Goal: Book appointment/travel/reservation

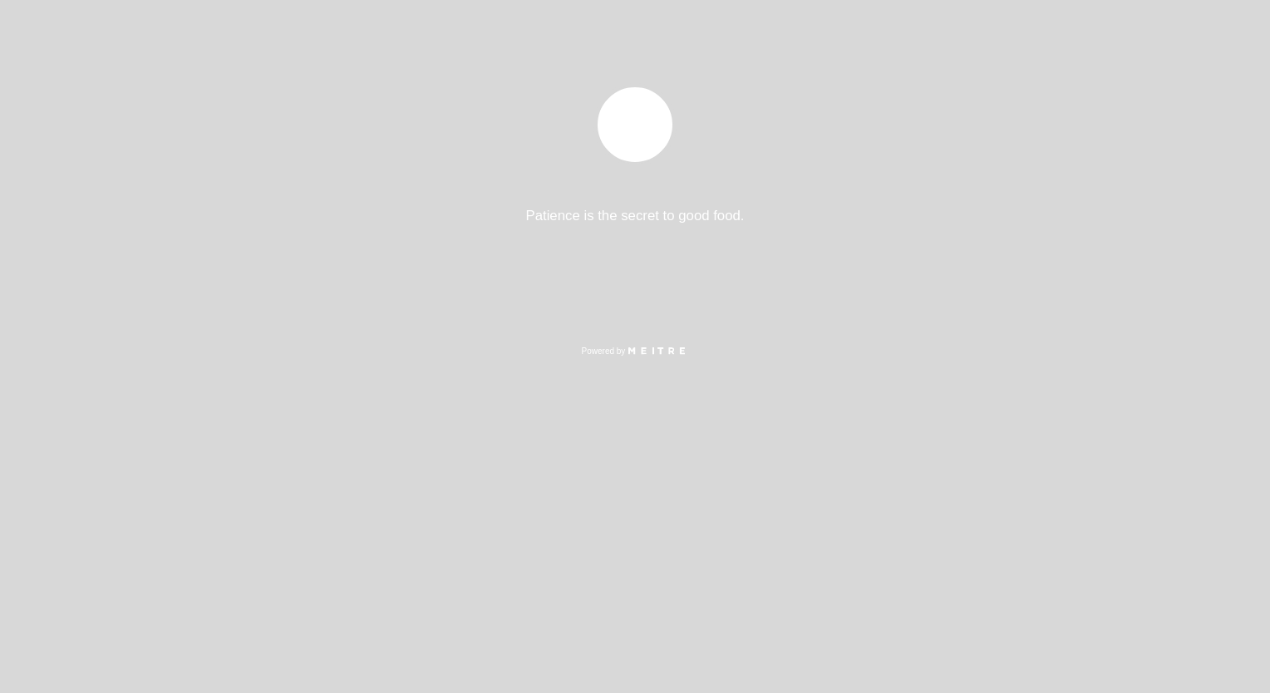
select select "pt"
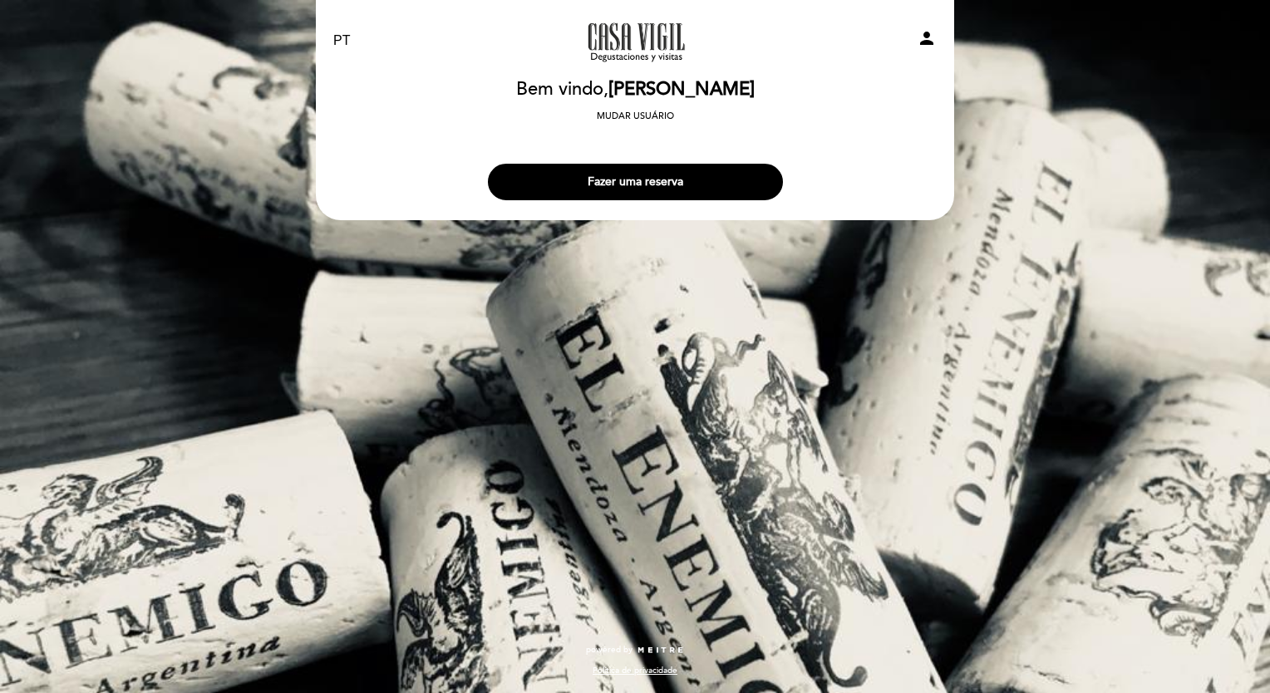
click at [924, 37] on icon "person" at bounding box center [927, 38] width 20 height 20
select select "pt"
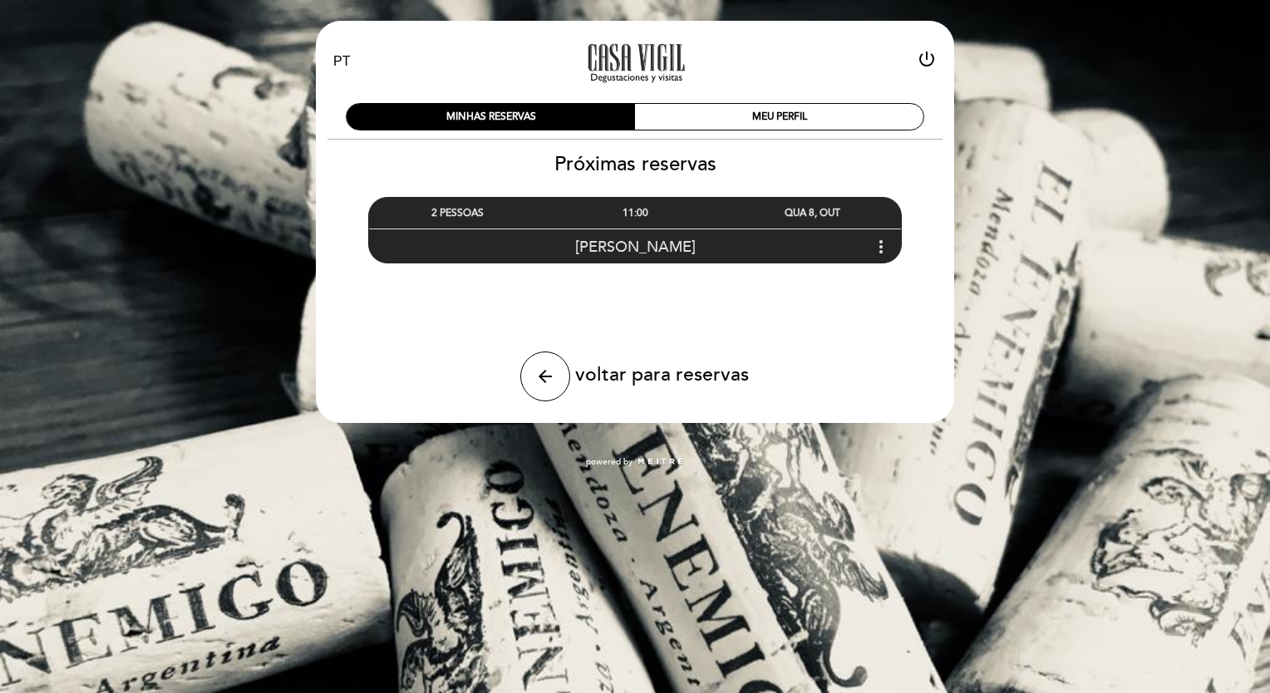
click at [658, 217] on div "11:00" at bounding box center [634, 213] width 177 height 31
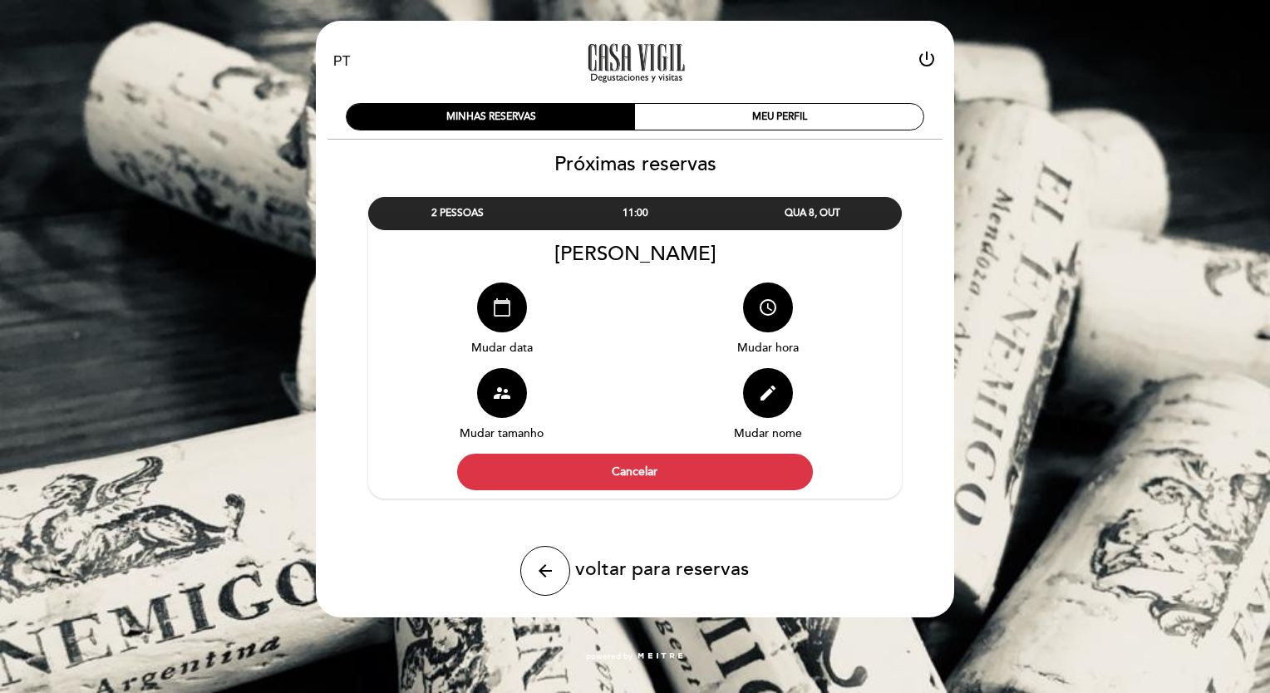
click at [514, 304] on button "calendar_today" at bounding box center [502, 308] width 50 height 50
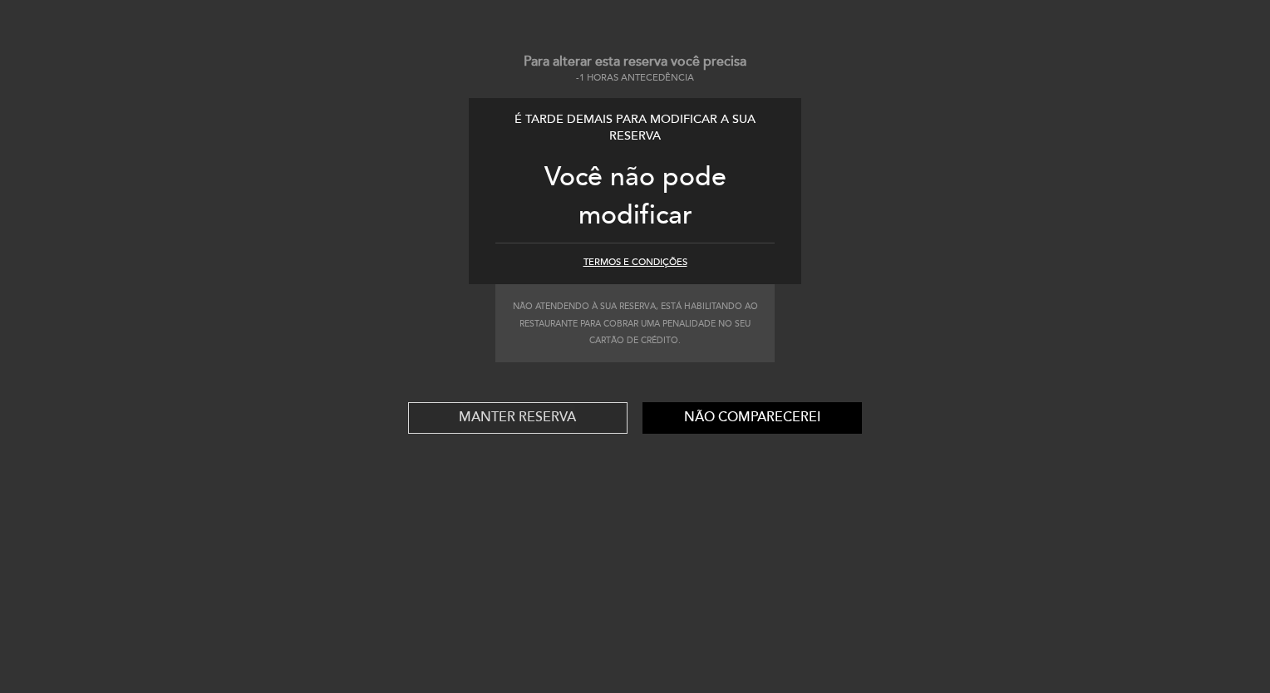
click at [518, 416] on button "Manter reserva" at bounding box center [517, 418] width 219 height 32
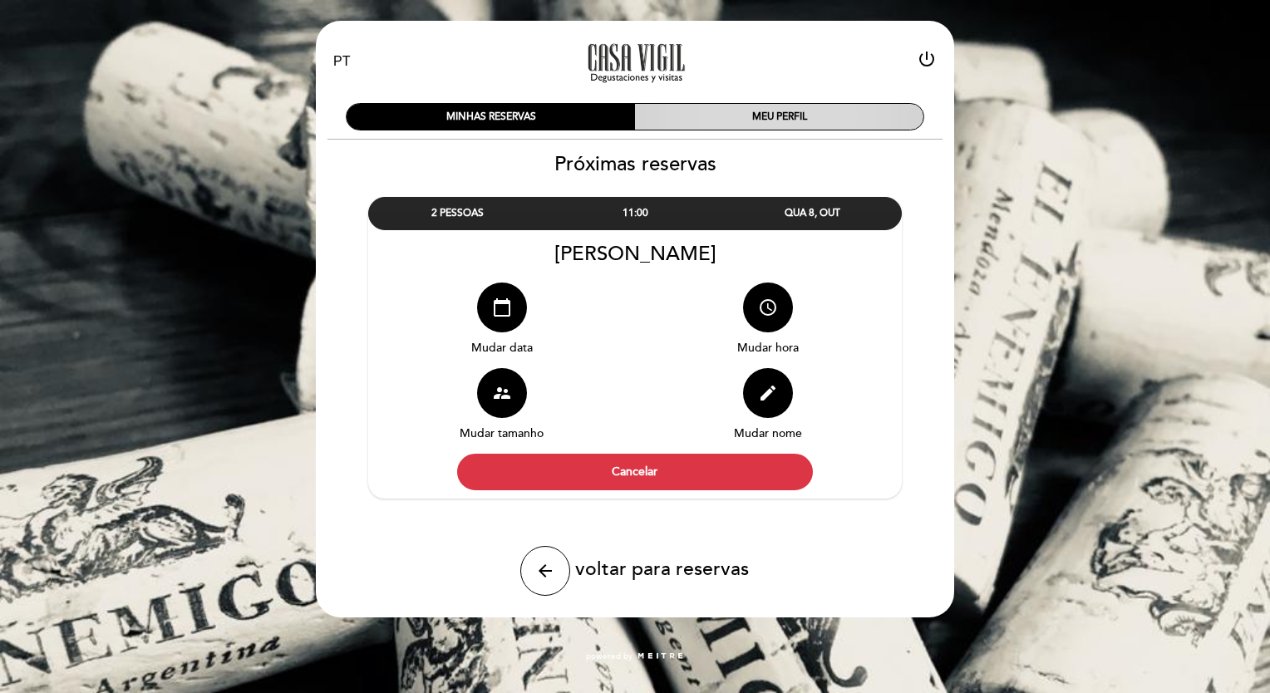
click at [799, 113] on div "MEU PERFIL" at bounding box center [779, 117] width 288 height 26
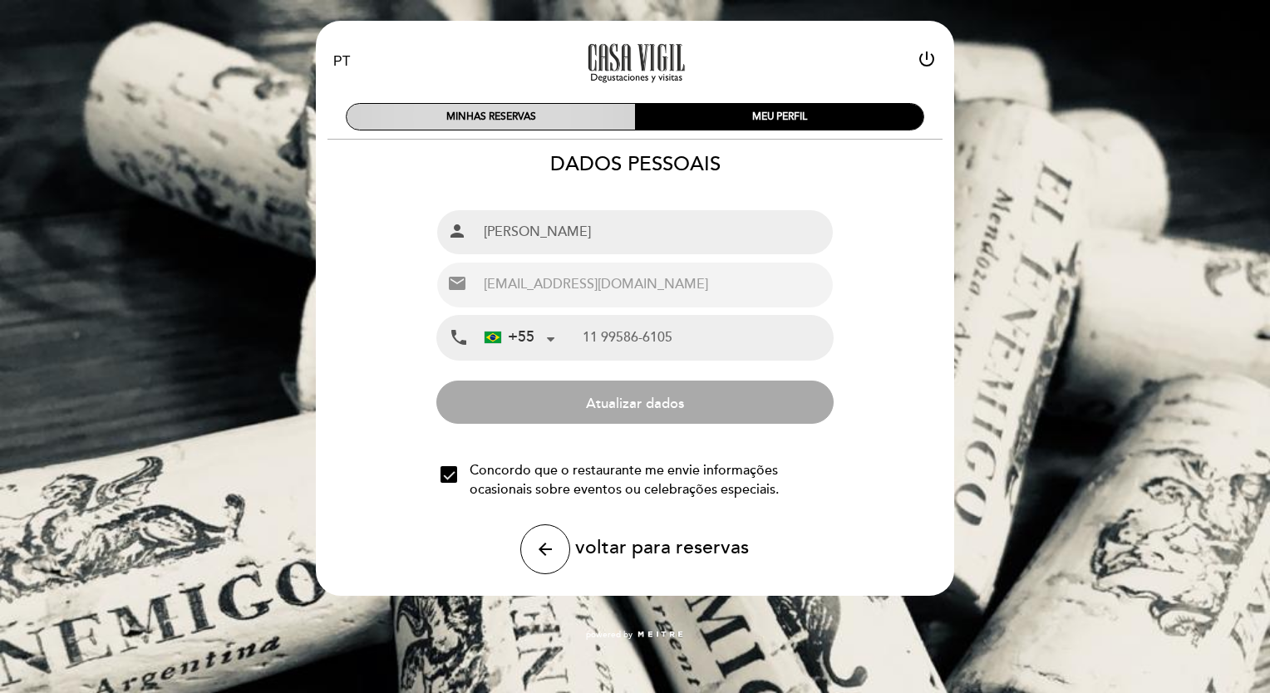
click at [513, 126] on div "MINHAS RESERVAS" at bounding box center [491, 117] width 288 height 26
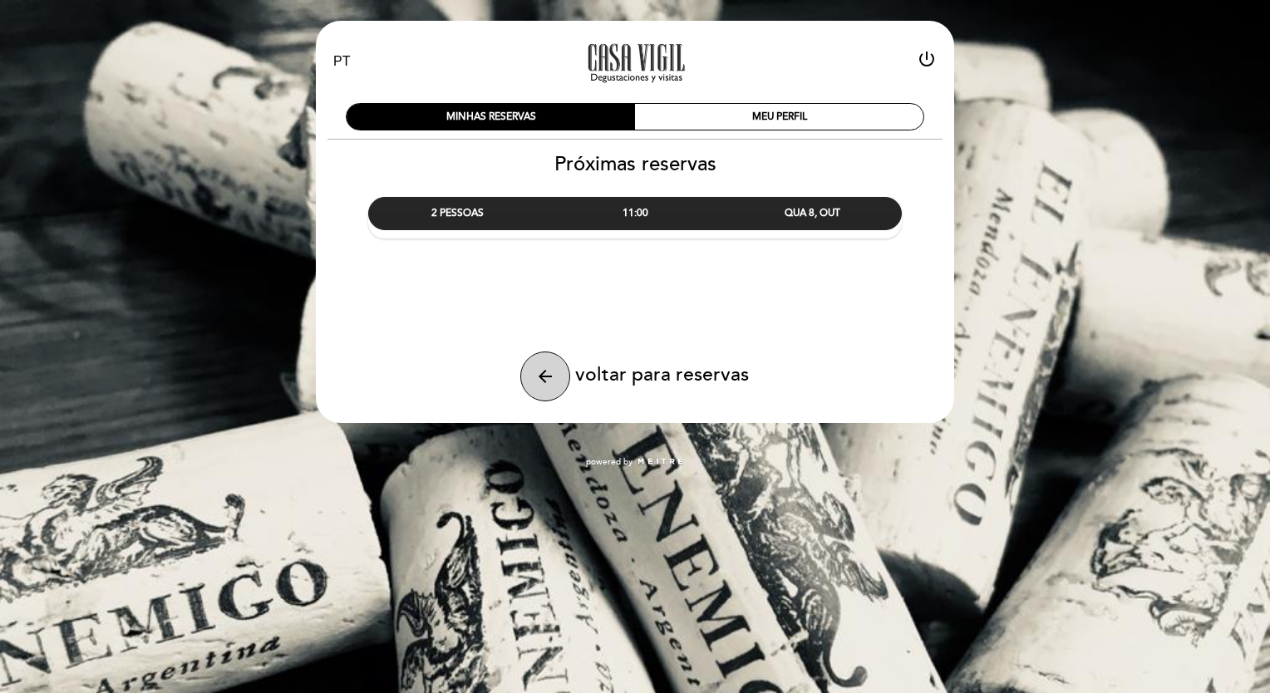
click at [552, 373] on icon "arrow_back" at bounding box center [545, 377] width 20 height 20
select select "pt"
